Goal: Information Seeking & Learning: Find contact information

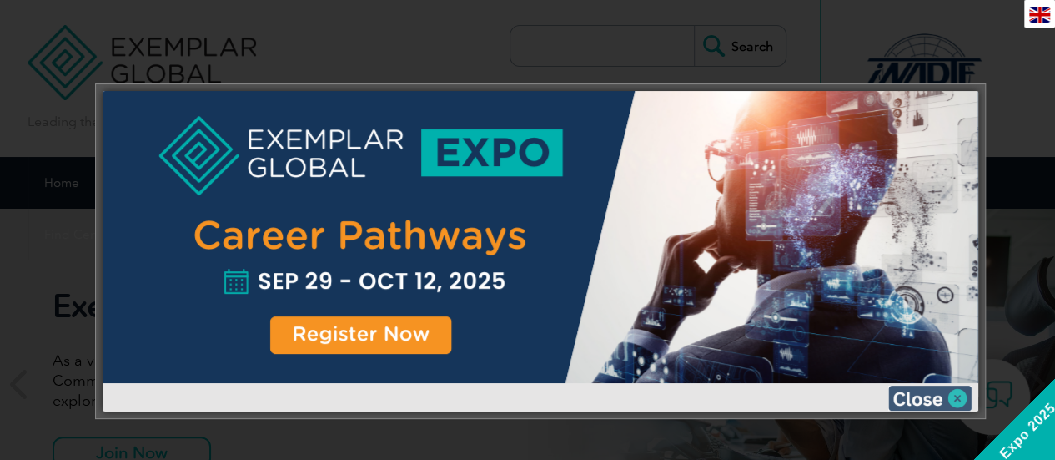
click at [914, 395] on img at bounding box center [929, 397] width 83 height 25
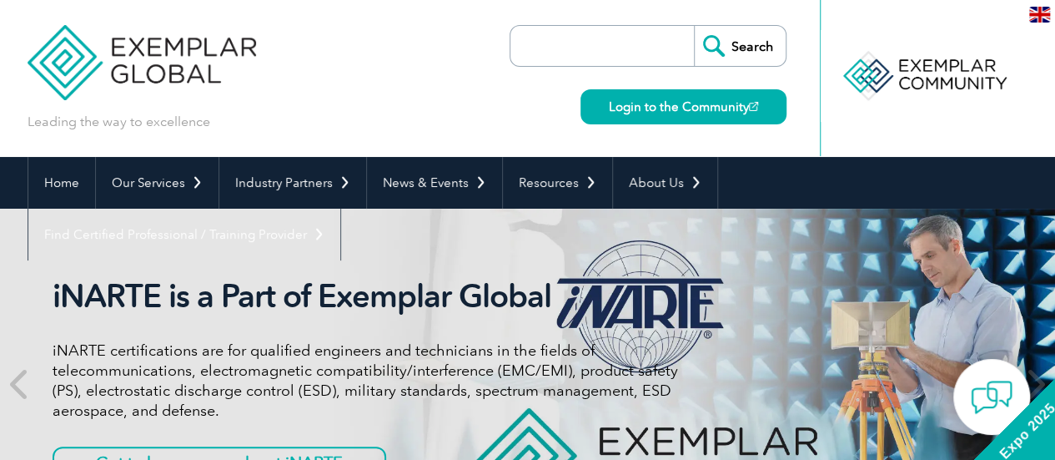
click at [437, 93] on div "Leading the way to excellence Search" at bounding box center [528, 78] width 1001 height 157
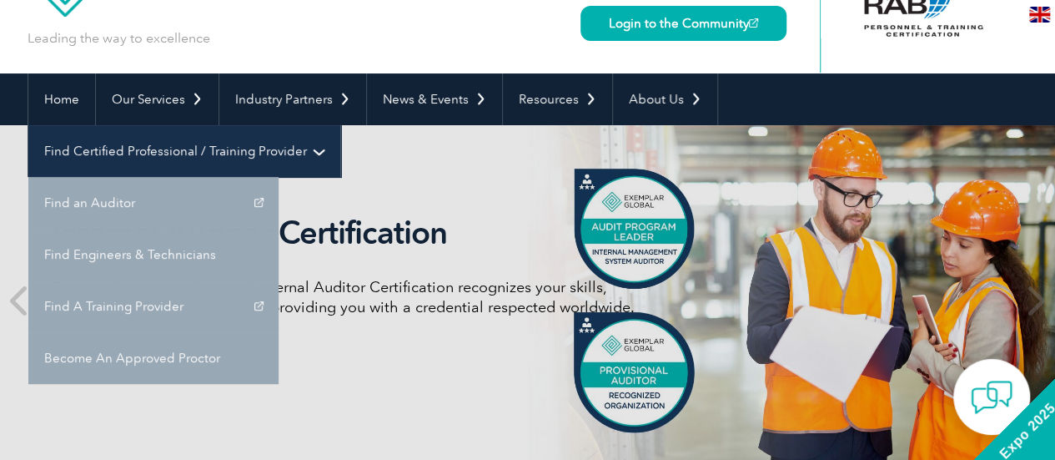
click at [340, 125] on link "Find Certified Professional / Training Provider" at bounding box center [184, 151] width 312 height 52
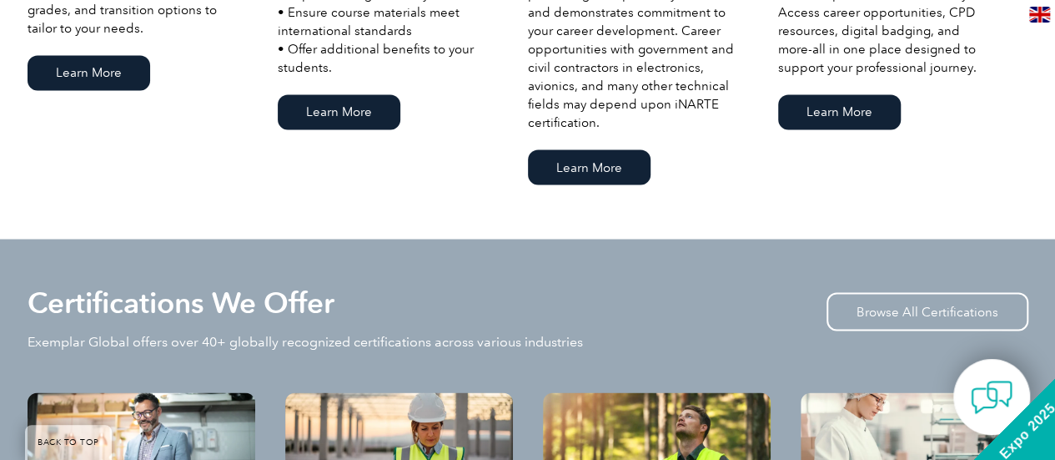
scroll to position [1251, 0]
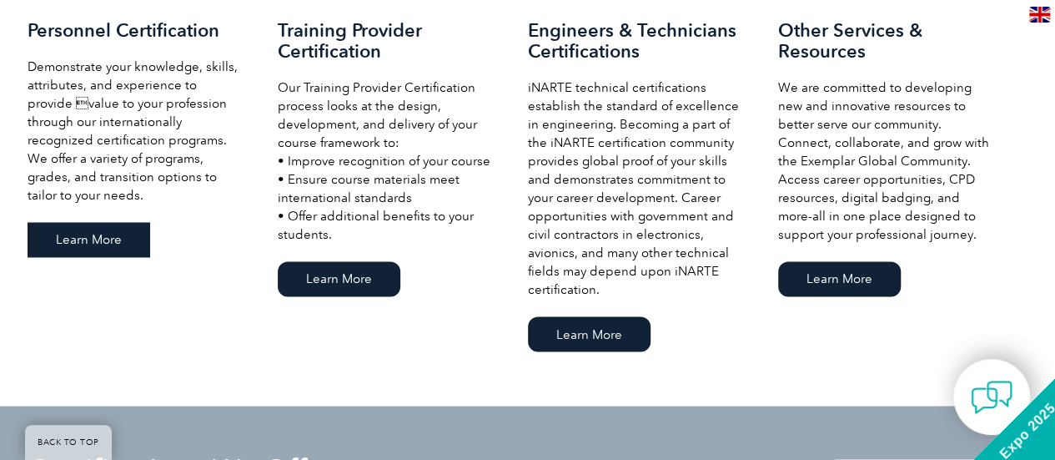
click at [63, 246] on link "Learn More" at bounding box center [89, 239] width 123 height 35
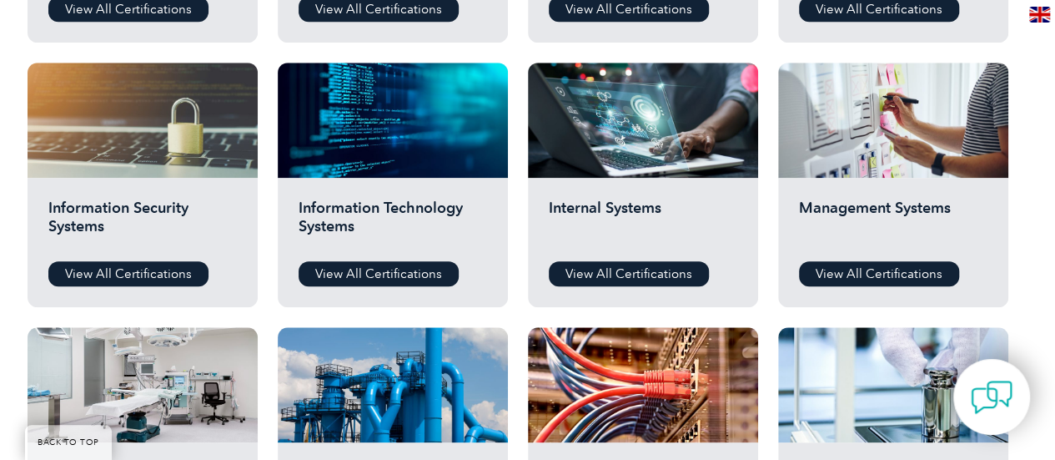
scroll to position [917, 0]
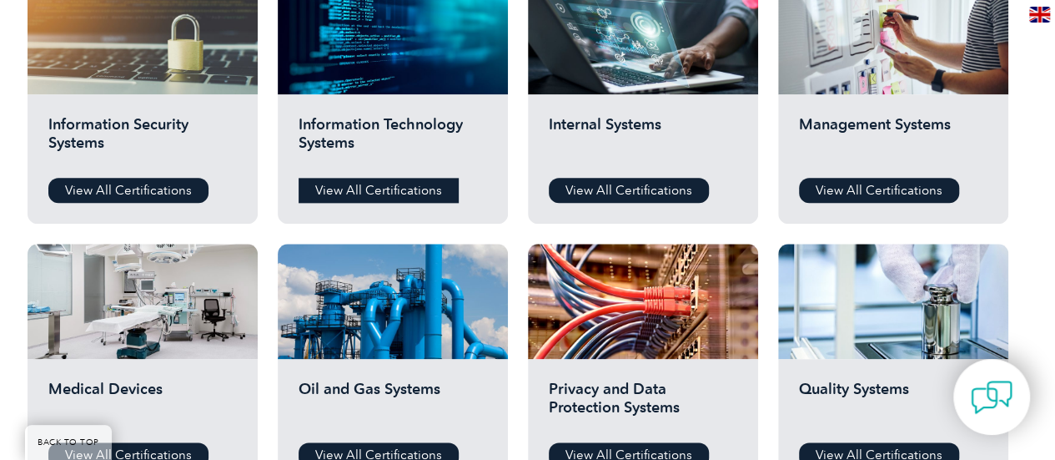
click at [381, 192] on link "View All Certifications" at bounding box center [379, 190] width 160 height 25
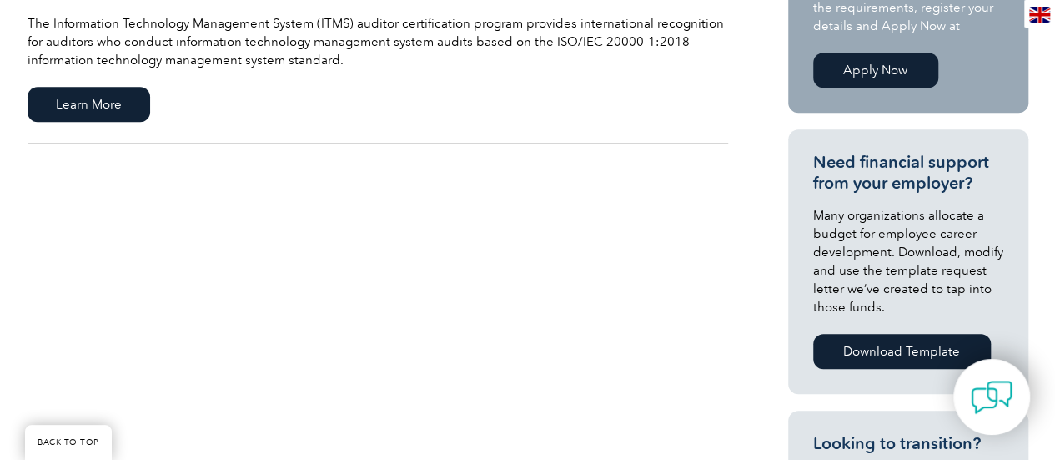
scroll to position [334, 0]
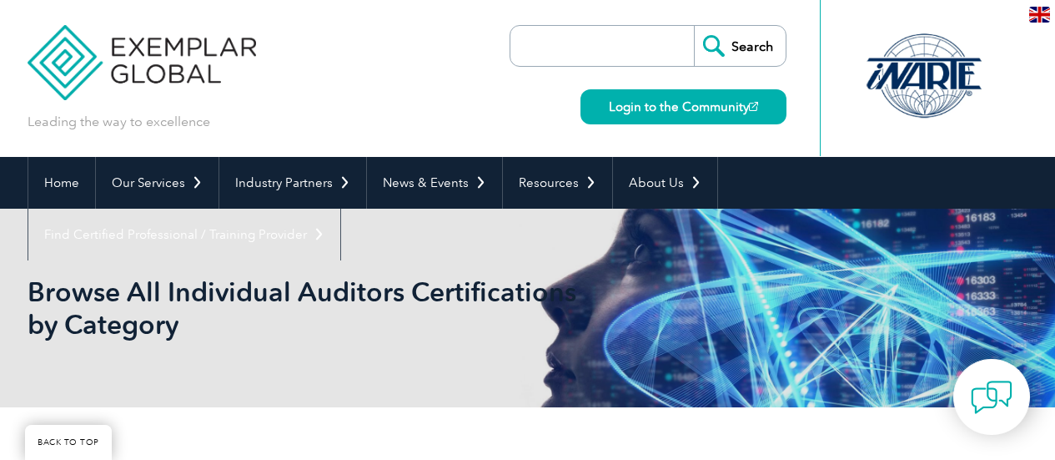
scroll to position [917, 0]
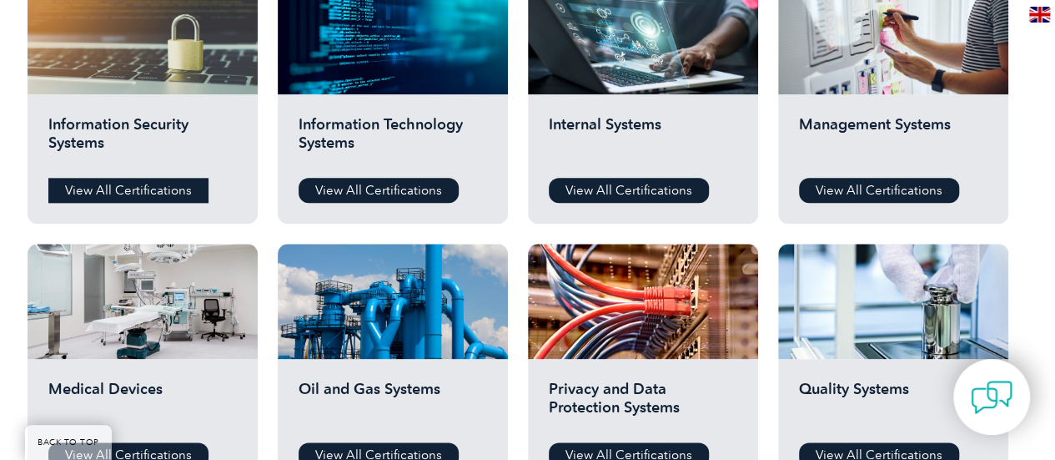
click at [133, 185] on link "View All Certifications" at bounding box center [128, 190] width 160 height 25
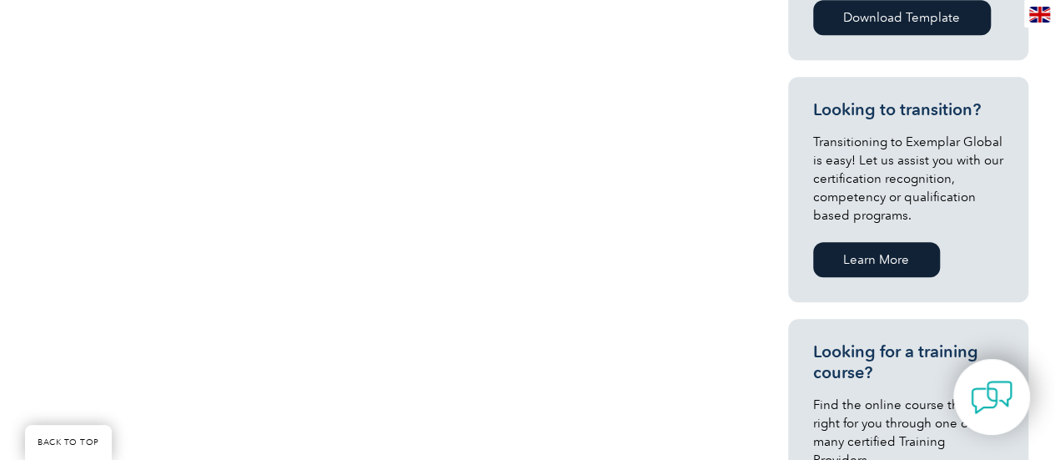
scroll to position [334, 0]
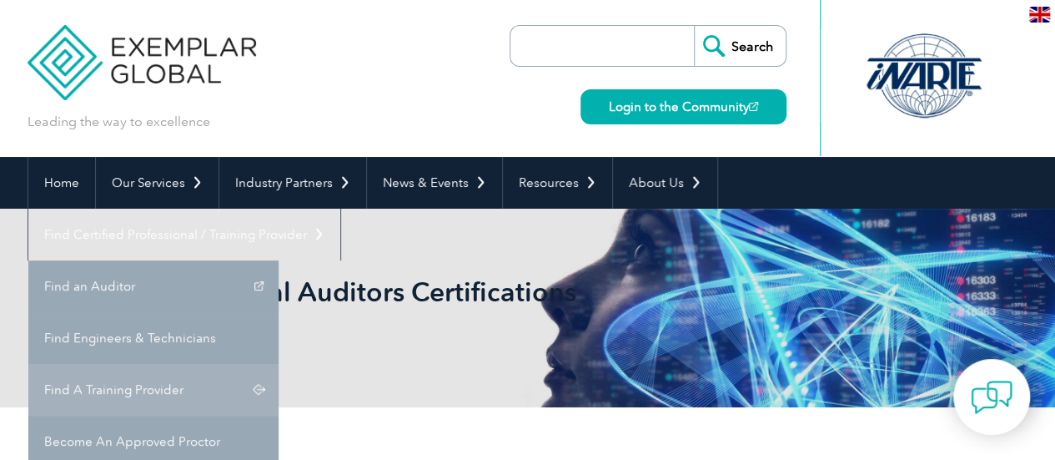
click at [279, 364] on link "Find A Training Provider" at bounding box center [153, 390] width 250 height 52
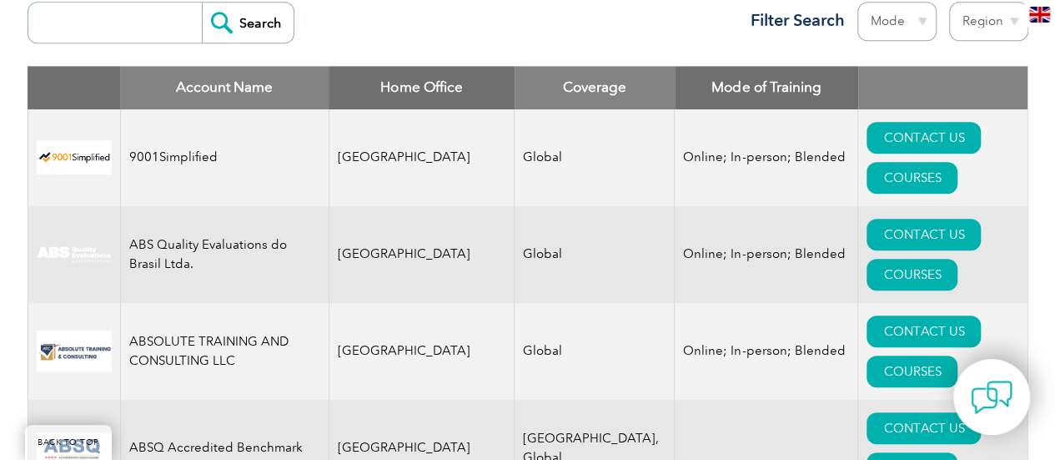
scroll to position [584, 0]
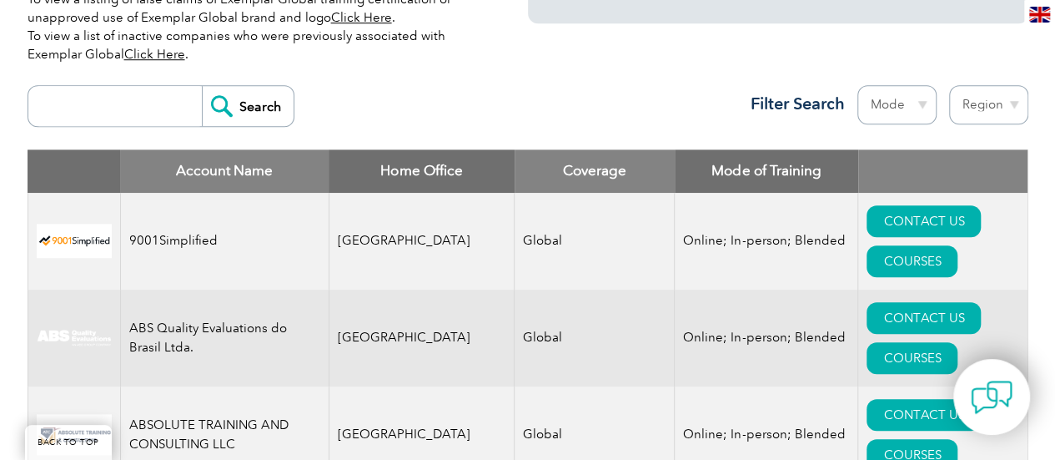
click at [130, 104] on input "search" at bounding box center [119, 106] width 165 height 40
type input "croa"
click at [248, 105] on input "Search" at bounding box center [248, 106] width 92 height 40
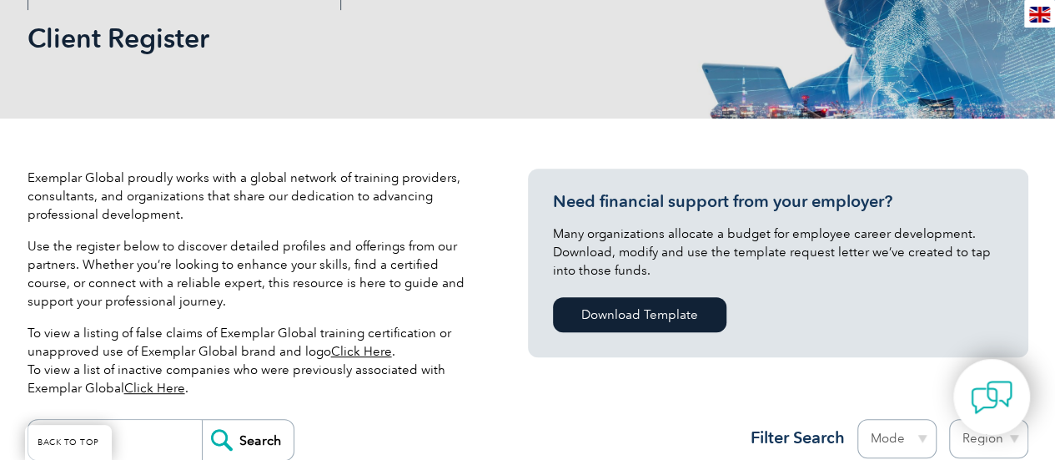
scroll to position [167, 0]
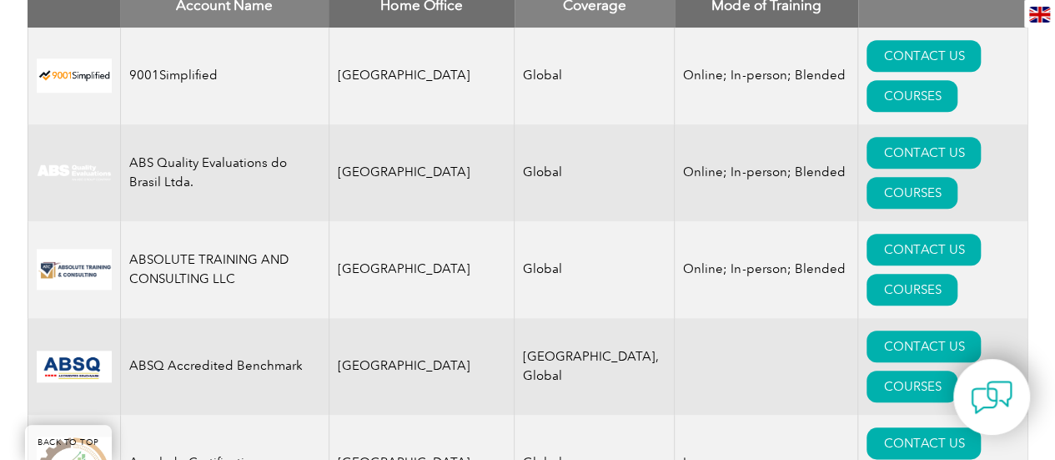
scroll to position [415, 0]
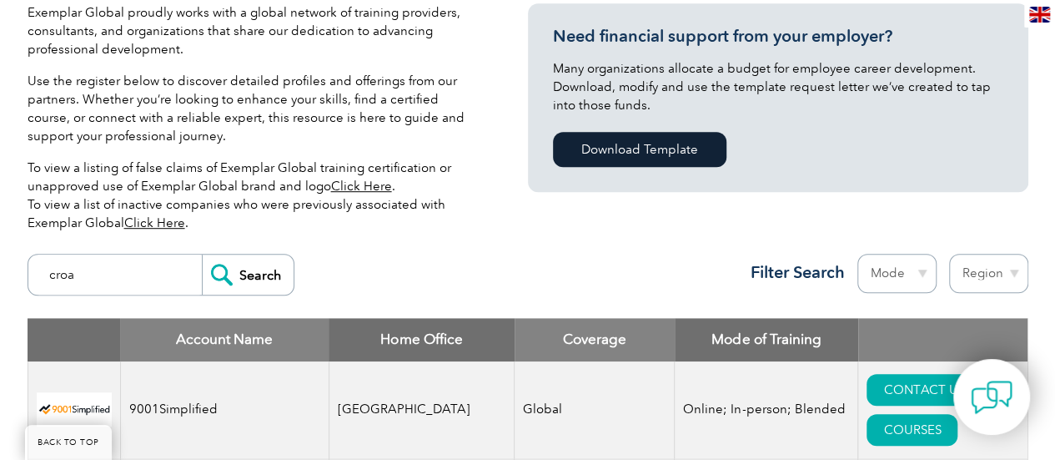
click at [120, 274] on input "croa" at bounding box center [119, 274] width 165 height 40
type input "c"
type input "india"
click at [202, 254] on input "Search" at bounding box center [248, 274] width 92 height 40
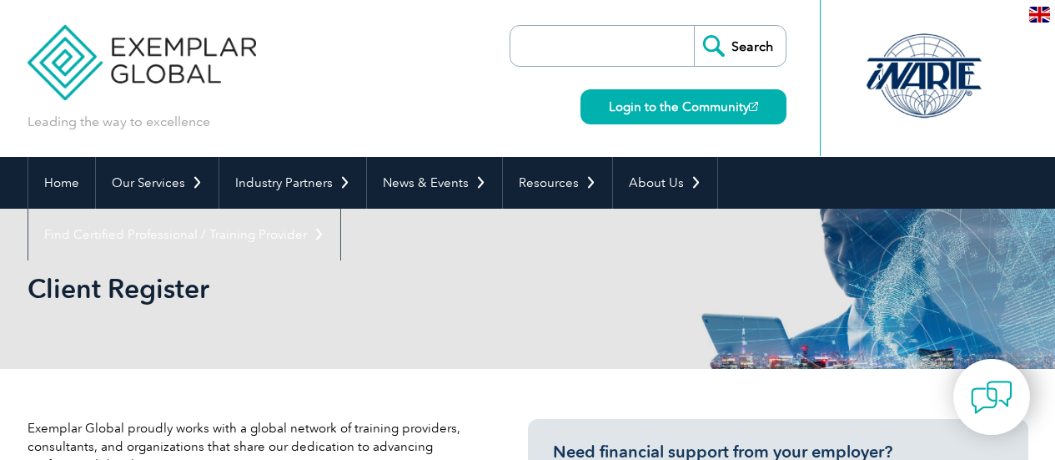
click at [235, 274] on div "Client Register" at bounding box center [528, 288] width 1001 height 160
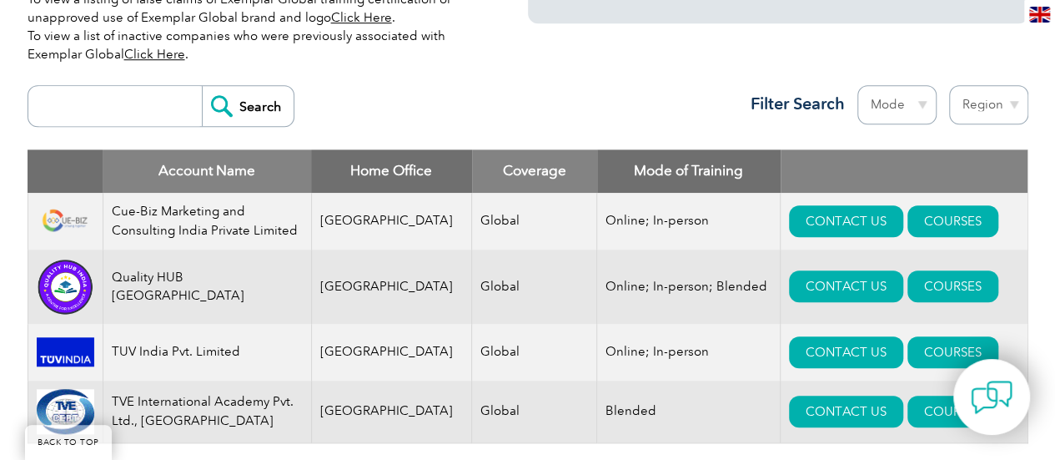
scroll to position [417, 0]
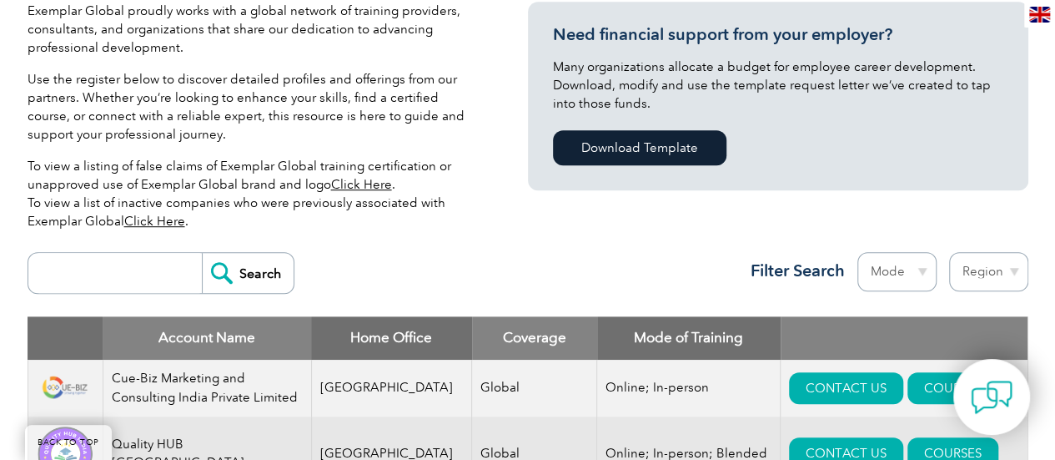
click at [100, 283] on input "search" at bounding box center [119, 273] width 165 height 40
type input "r"
type input "turkey"
click at [202, 253] on input "Search" at bounding box center [248, 273] width 92 height 40
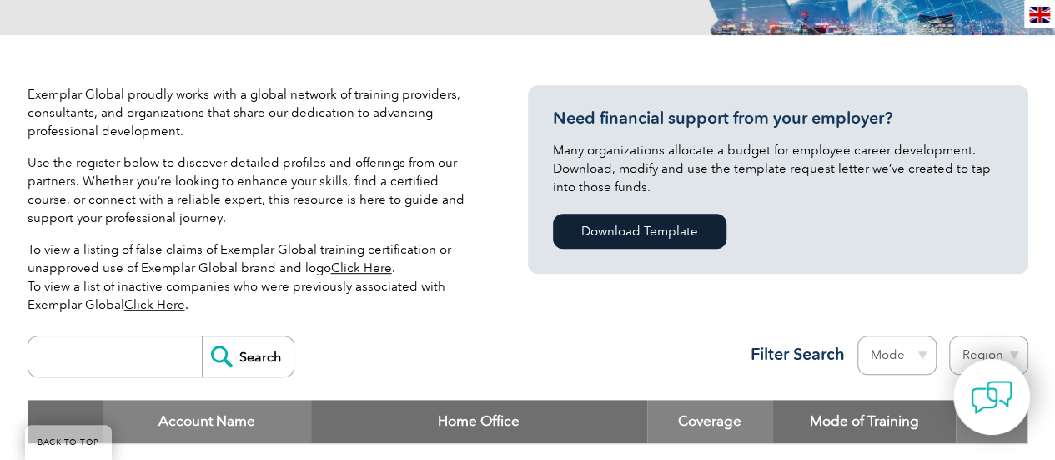
scroll to position [500, 0]
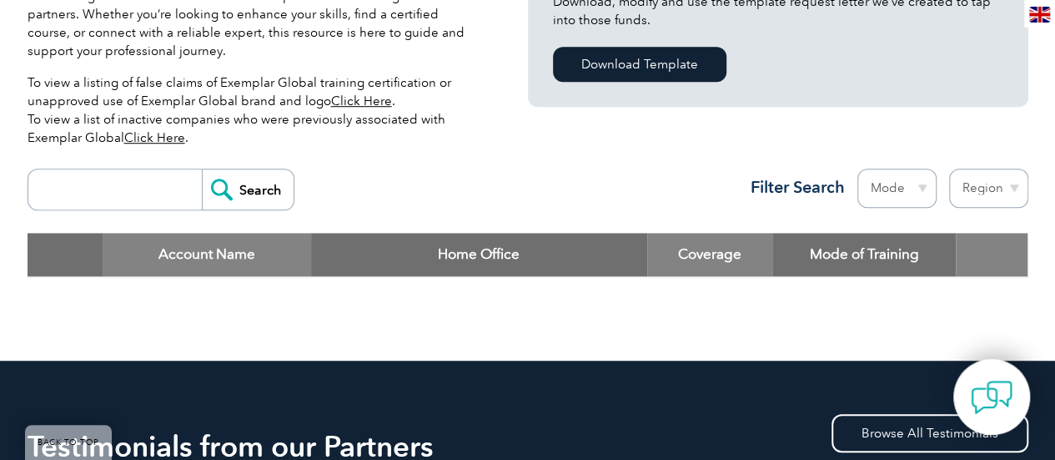
drag, startPoint x: 119, startPoint y: 185, endPoint x: 160, endPoint y: 183, distance: 40.9
click at [119, 185] on input "search" at bounding box center [119, 189] width 165 height 40
type input "b"
type input "australia"
click at [202, 169] on input "Search" at bounding box center [248, 189] width 92 height 40
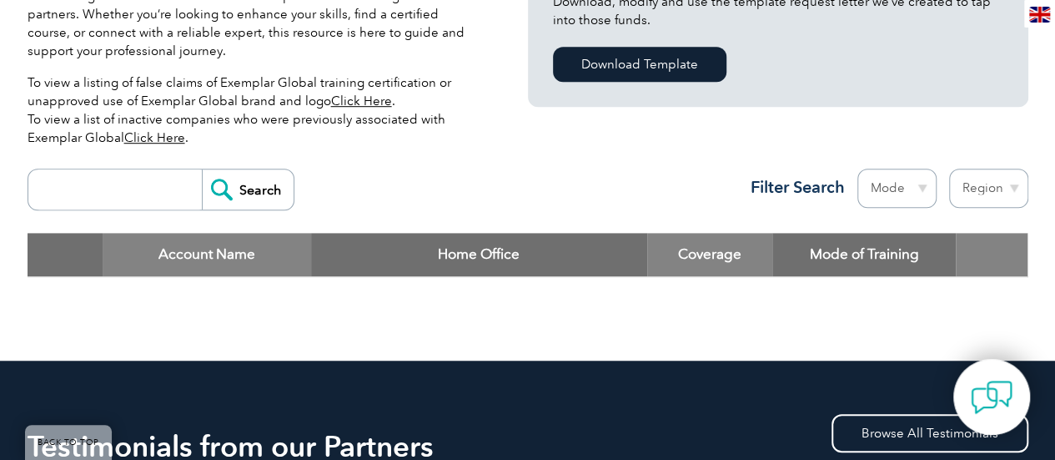
scroll to position [334, 0]
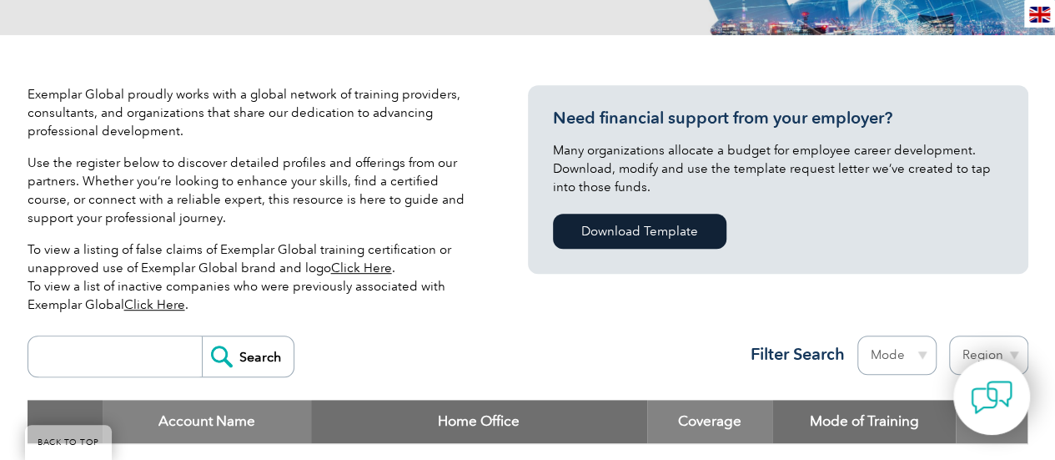
drag, startPoint x: 106, startPoint y: 353, endPoint x: 124, endPoint y: 355, distance: 18.5
click at [108, 353] on input "search" at bounding box center [119, 356] width 165 height 40
click at [234, 349] on input "Search" at bounding box center [248, 356] width 92 height 40
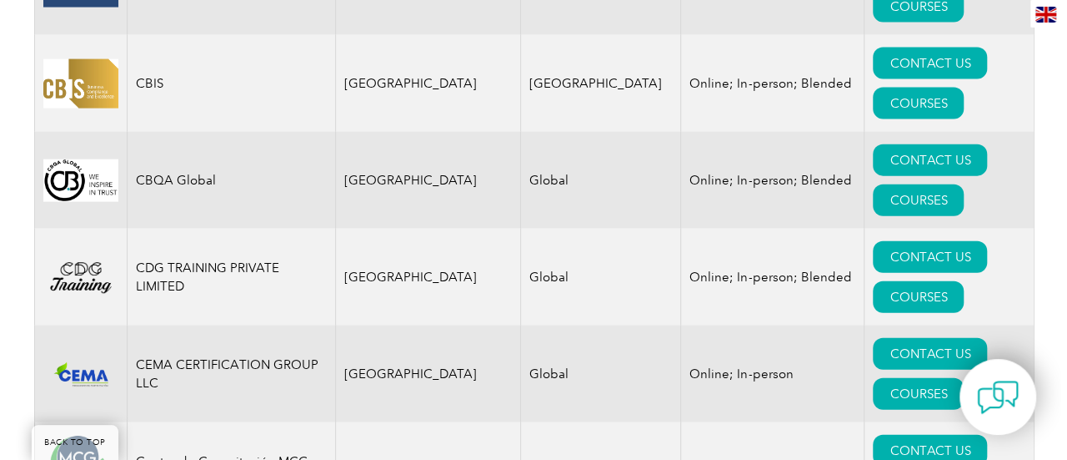
scroll to position [5087, 0]
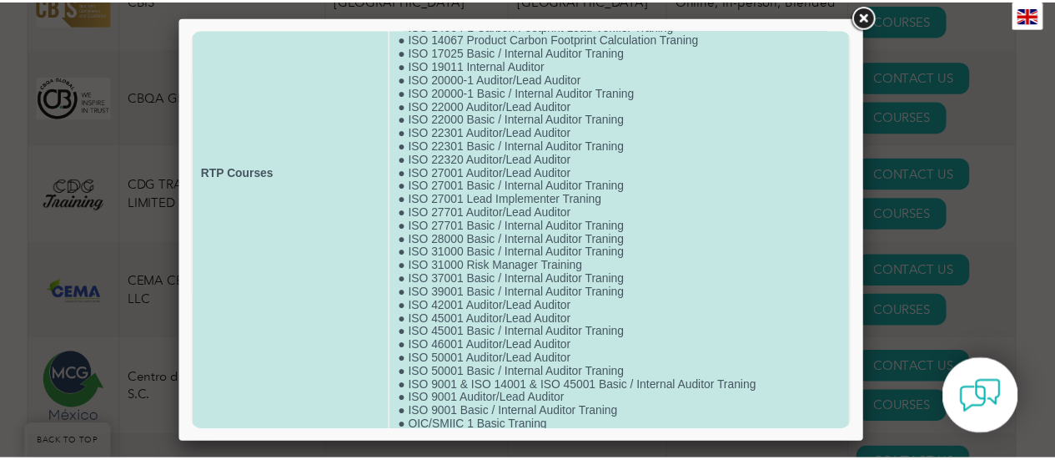
scroll to position [199, 0]
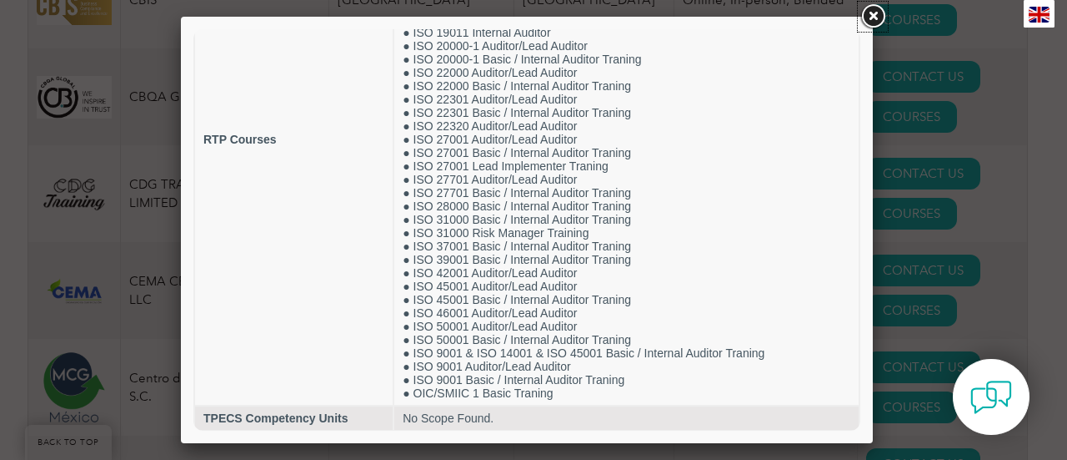
click at [874, 15] on link at bounding box center [873, 17] width 30 height 30
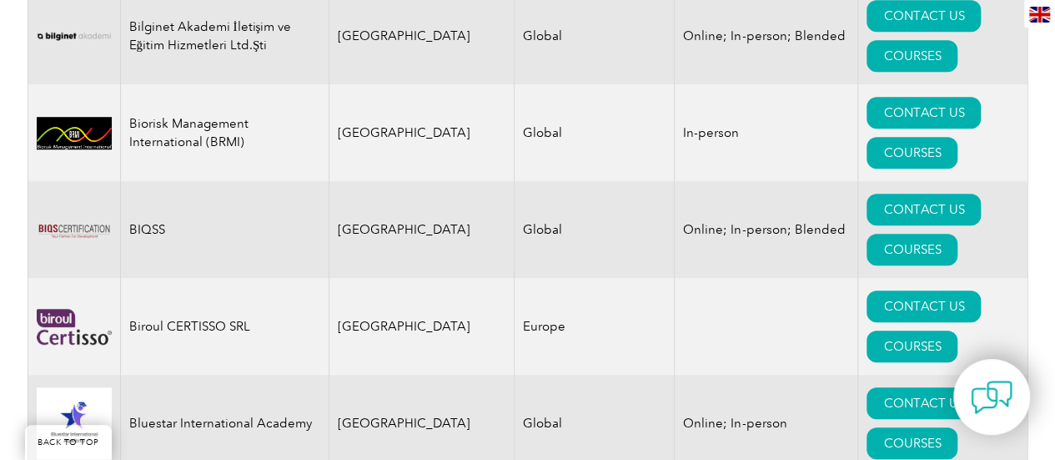
scroll to position [3836, 0]
